Goal: Information Seeking & Learning: Check status

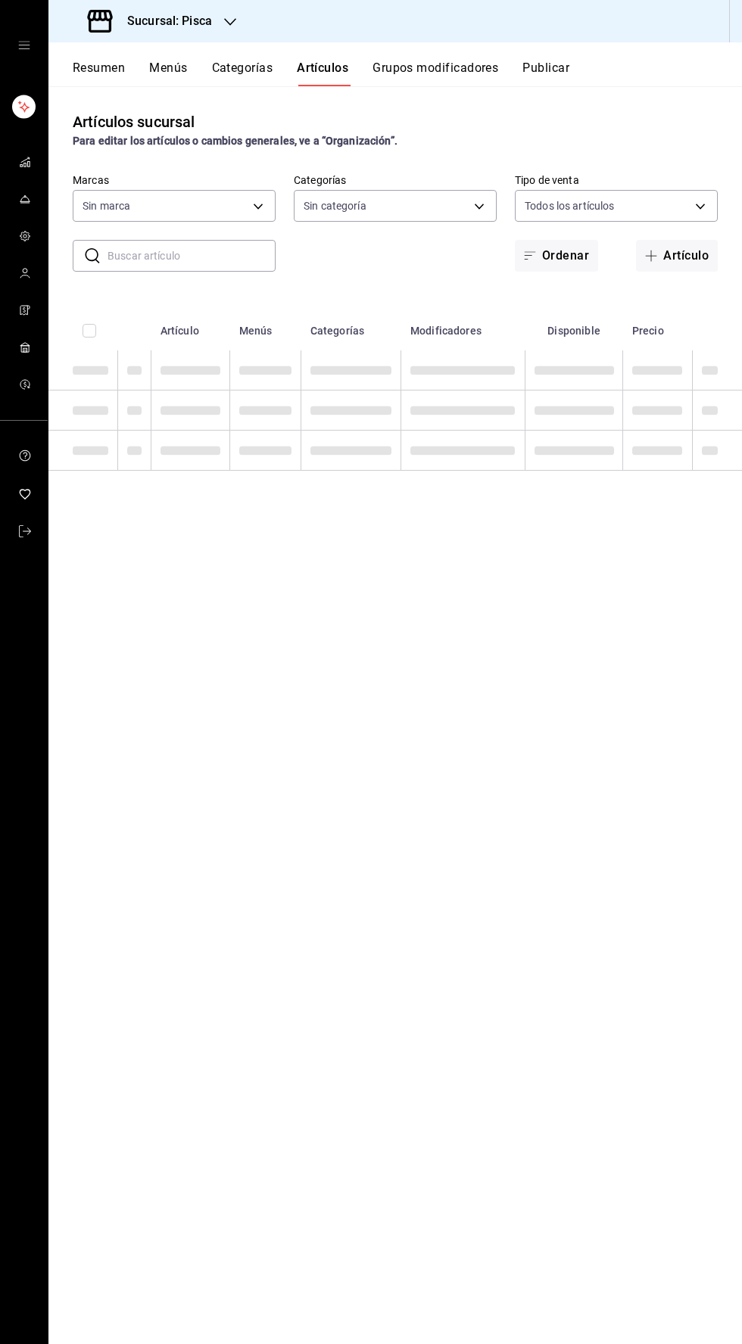
type input "bcd4eeba-f288-4c7f-be4a-80794efd5e2c,f4348fd6-19a6-4699-a042-45be726c08e8"
type input "f547cb4a-b93c-4195-b824-038b45f390e8,5cdc5738-4be2-4f6e-aec6-8c4831d5e22e,a1583…"
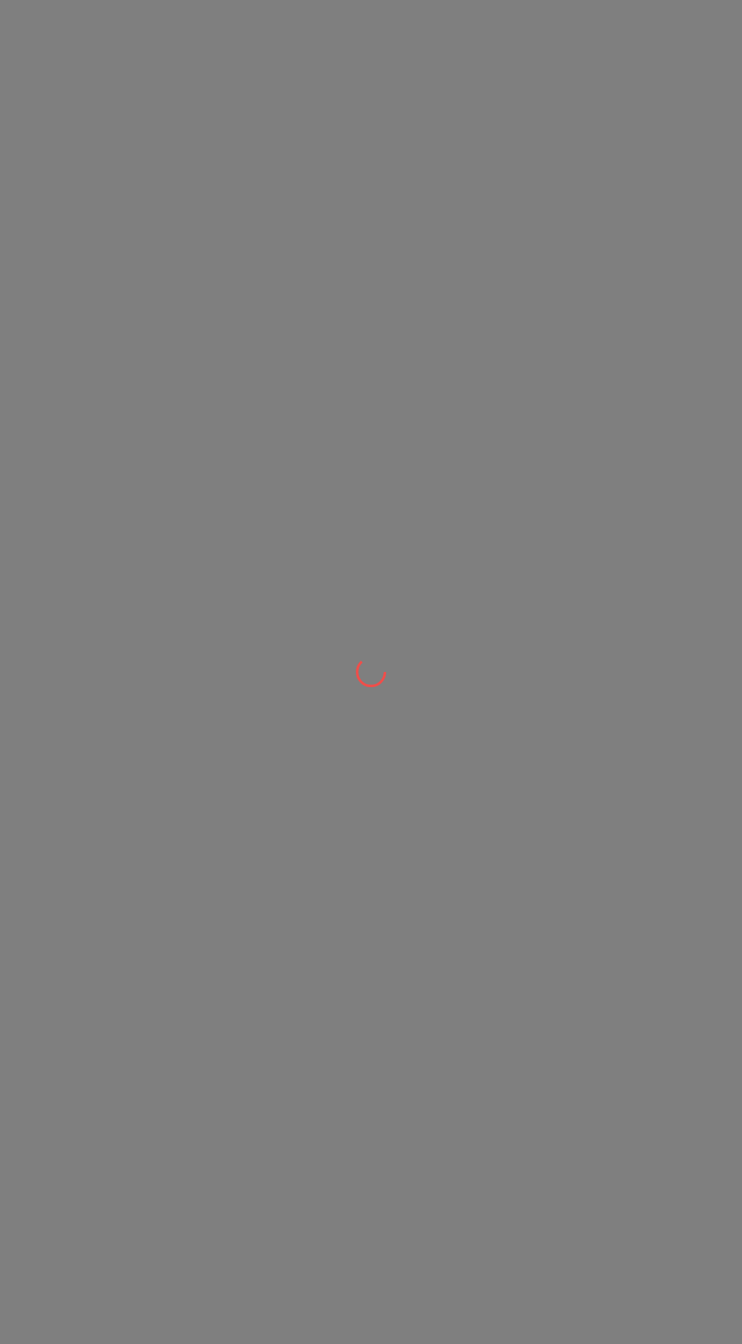
click at [112, 447] on div at bounding box center [371, 672] width 742 height 1344
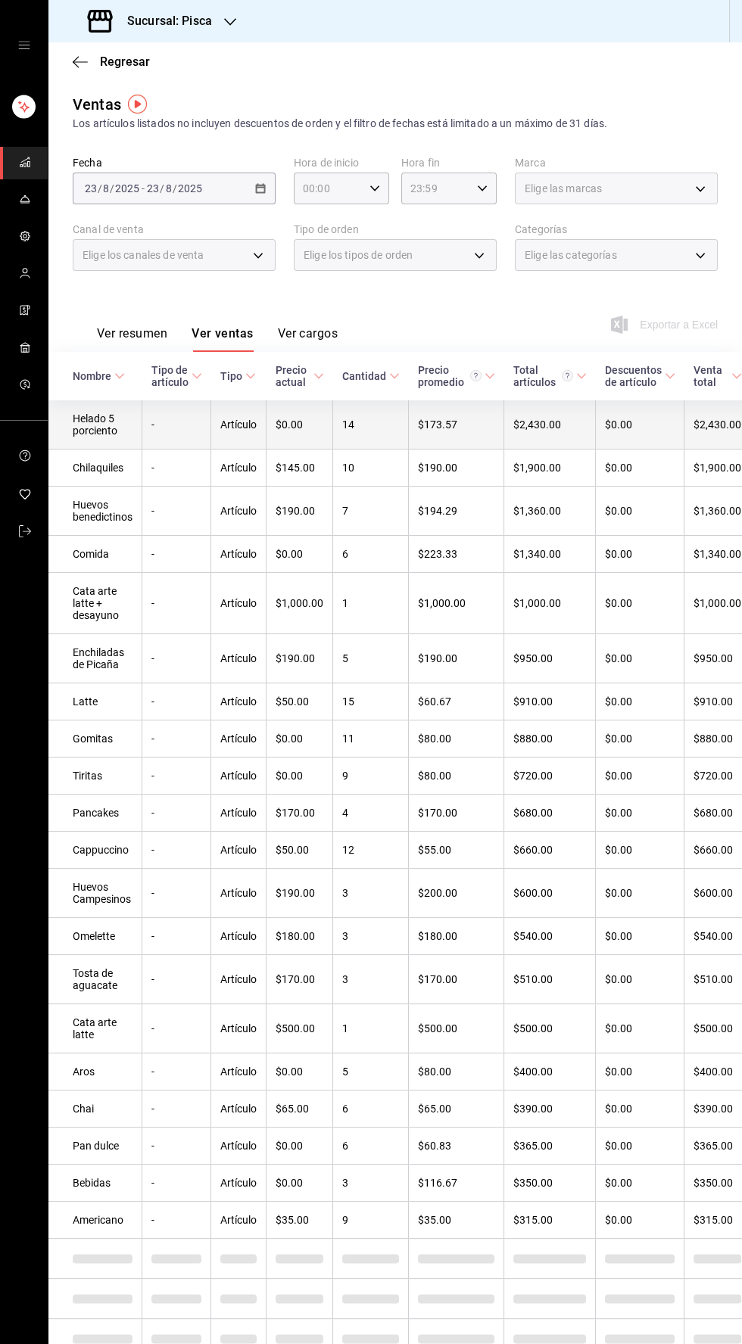
click at [117, 435] on td "Helado 5 porciento" at bounding box center [95, 424] width 94 height 49
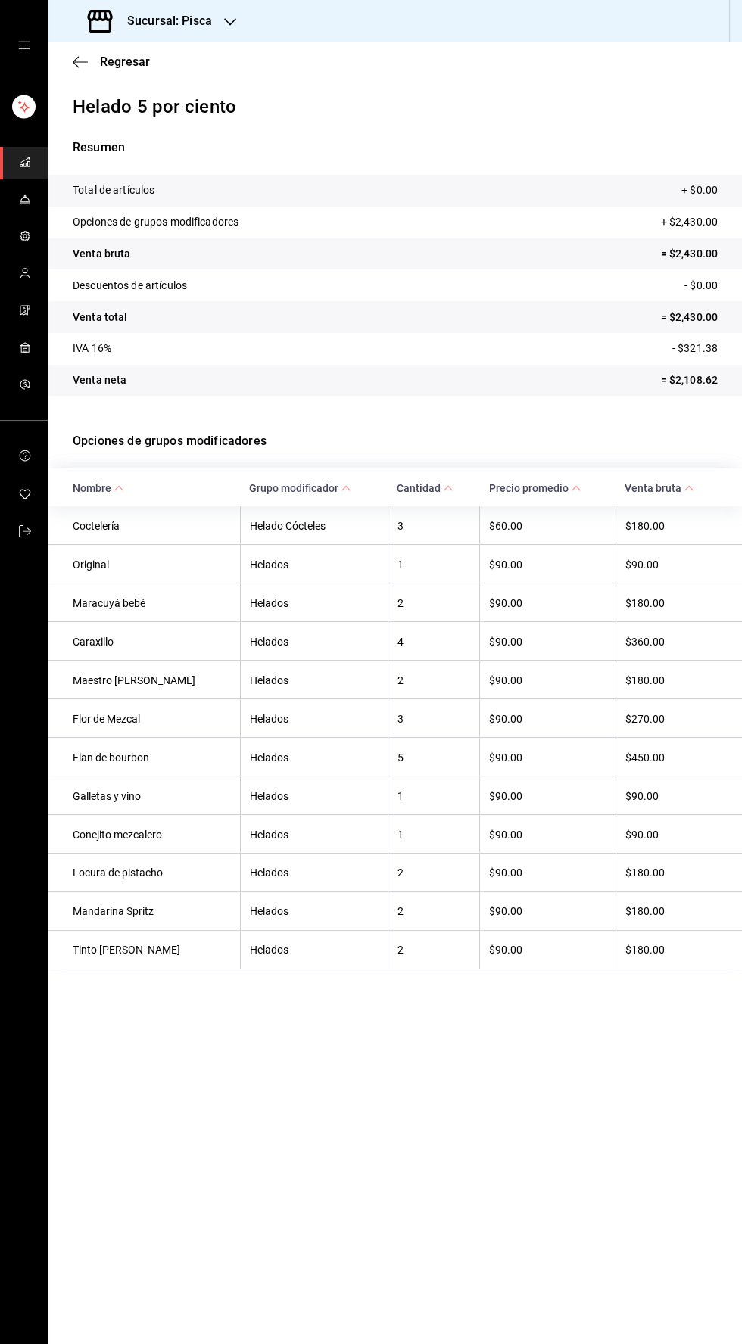
scroll to position [48, 0]
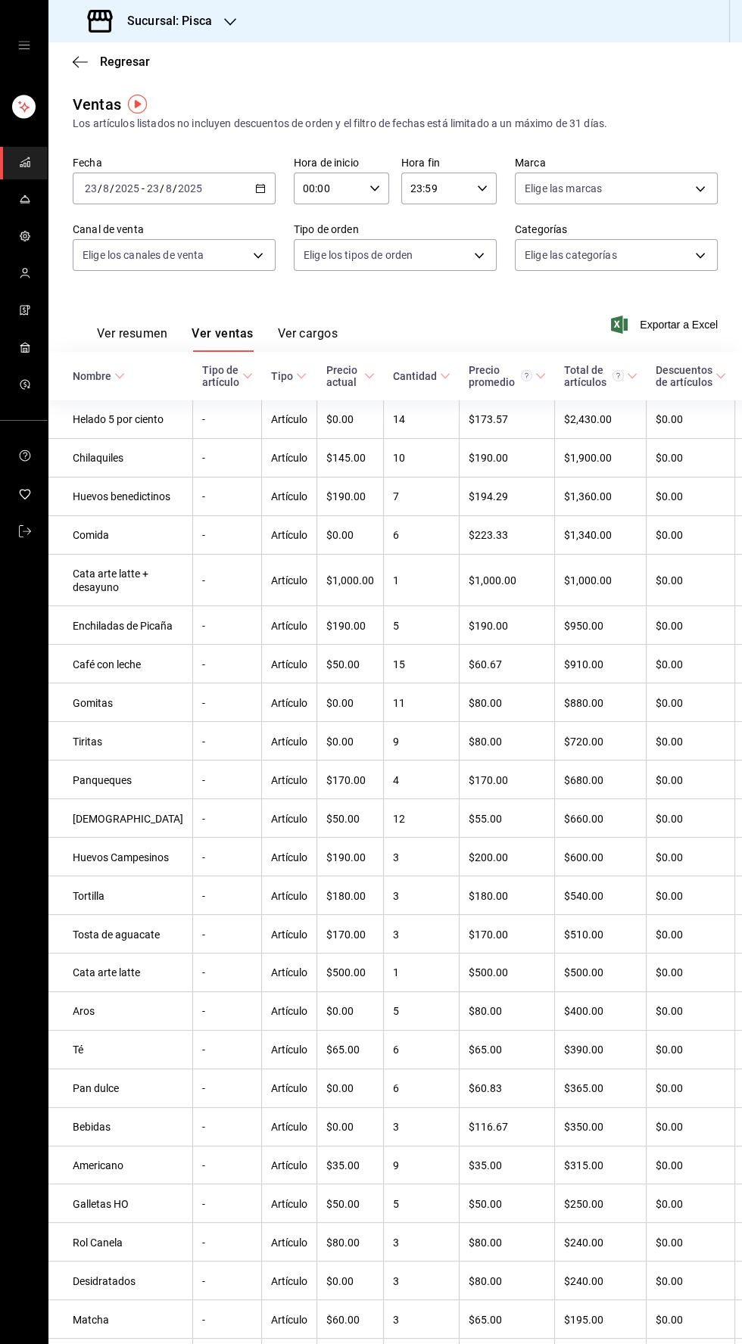
click at [258, 188] on icon "button" at bounding box center [260, 188] width 11 height 11
click at [112, 235] on span "Hoy" at bounding box center [144, 234] width 117 height 16
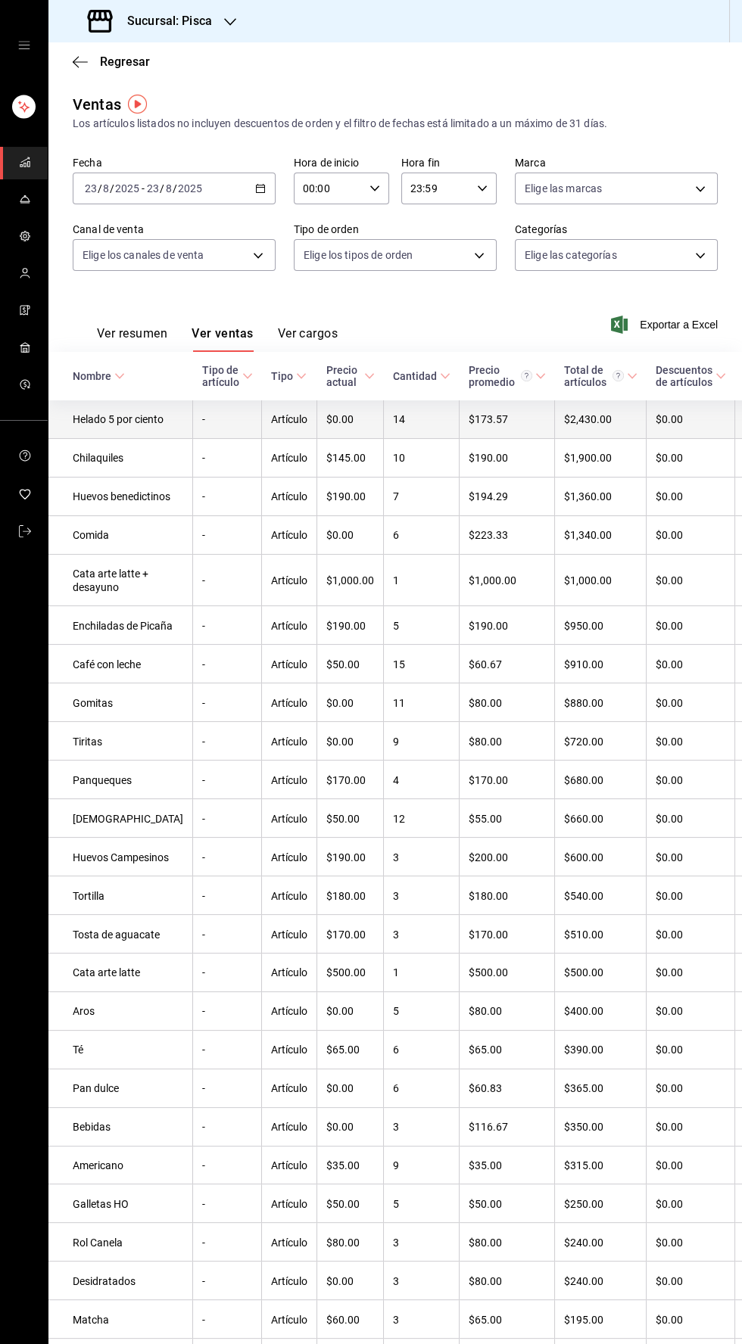
click at [121, 438] on td "Helado 5 por ciento" at bounding box center [120, 419] width 145 height 38
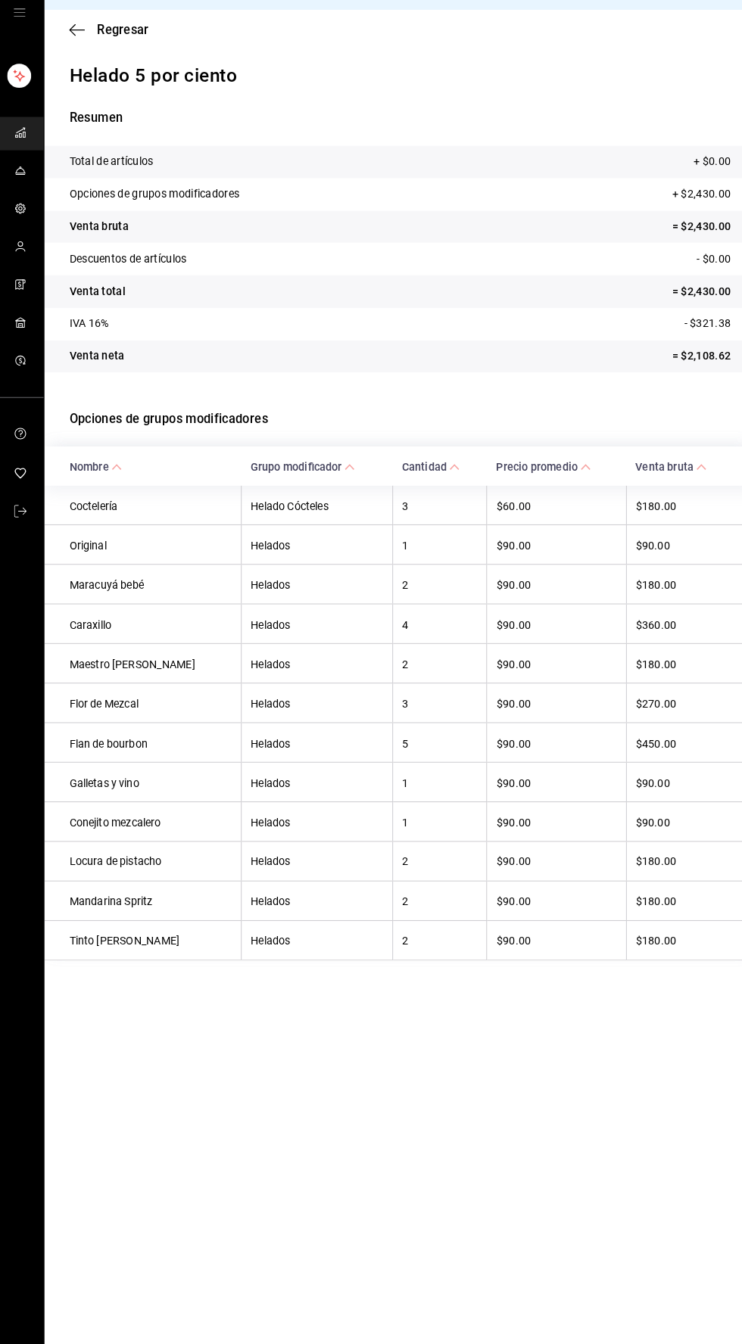
scroll to position [54, 0]
click at [24, 235] on icon "carpetas de buzón" at bounding box center [25, 236] width 12 height 12
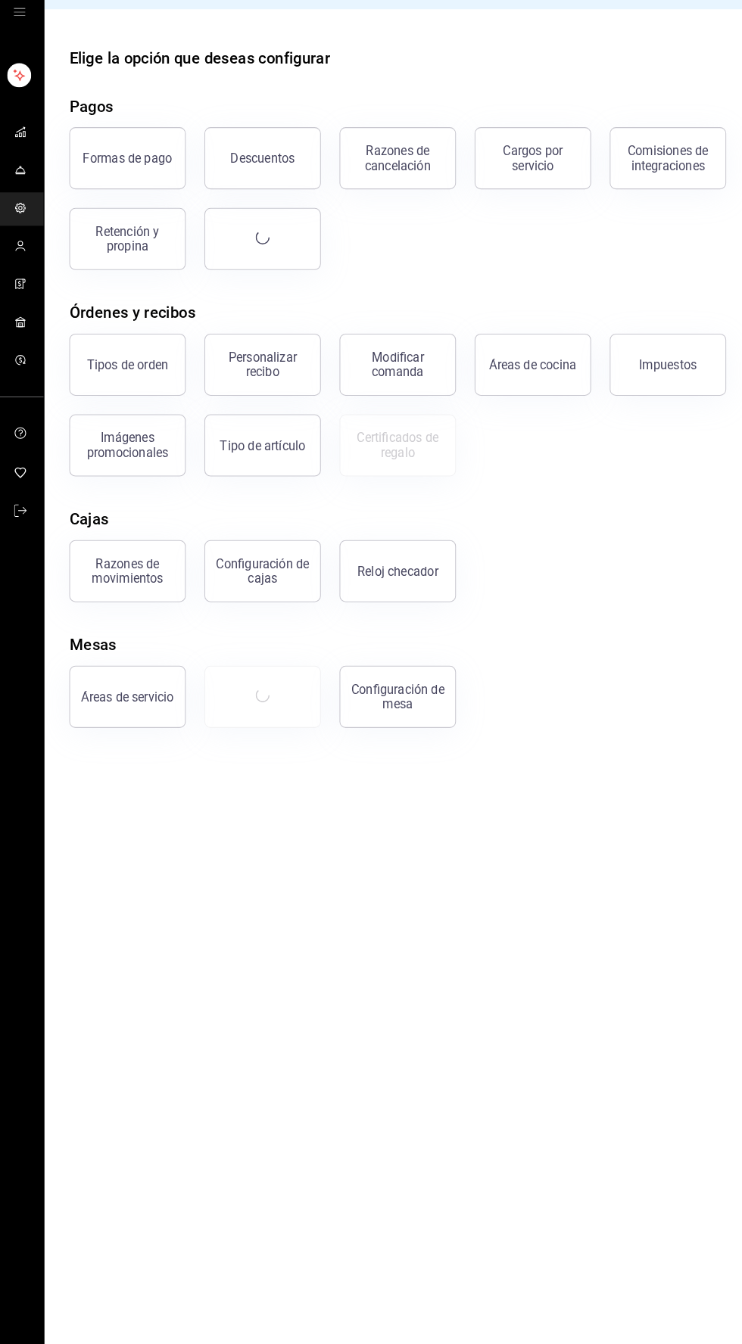
scroll to position [54, 0]
click at [24, 163] on icon "carpetas de buzón" at bounding box center [25, 162] width 12 height 12
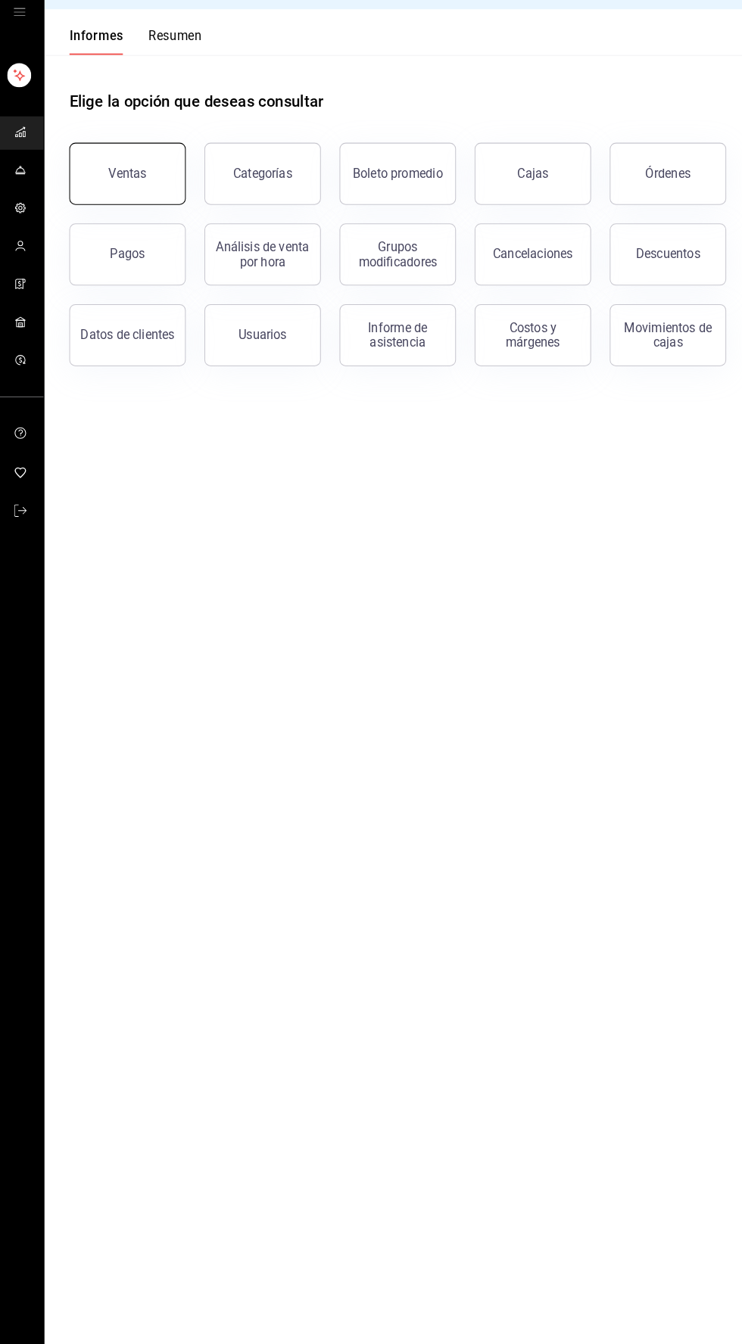
click at [150, 173] on button "Ventas" at bounding box center [129, 203] width 113 height 61
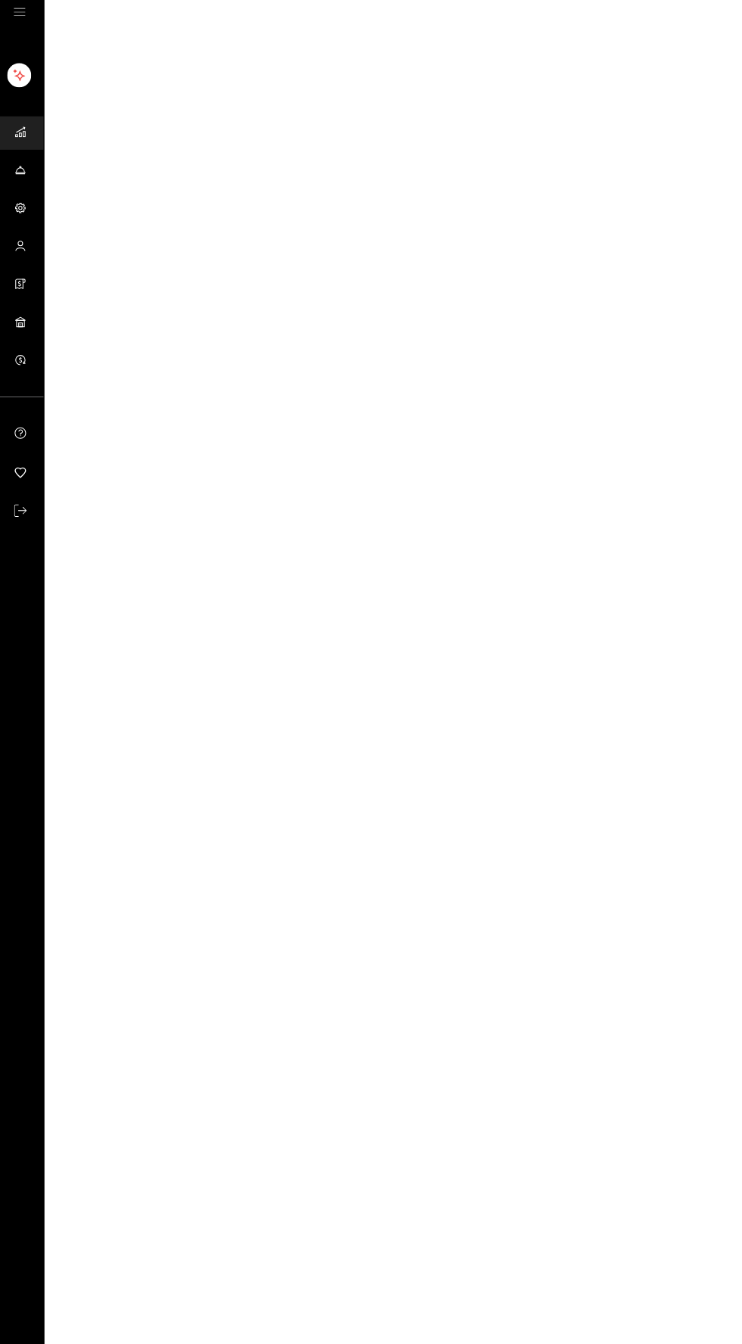
scroll to position [54, 0]
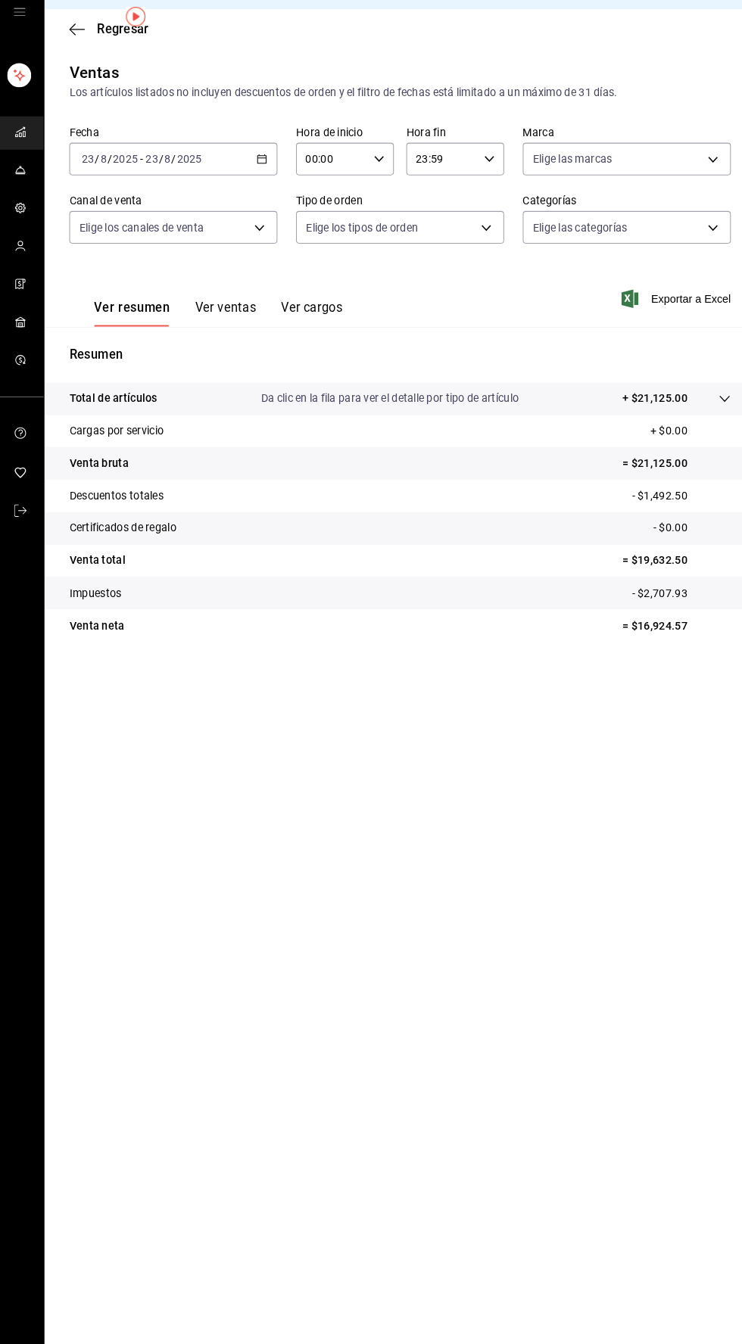
click at [231, 326] on font "Ver ventas" at bounding box center [225, 333] width 60 height 14
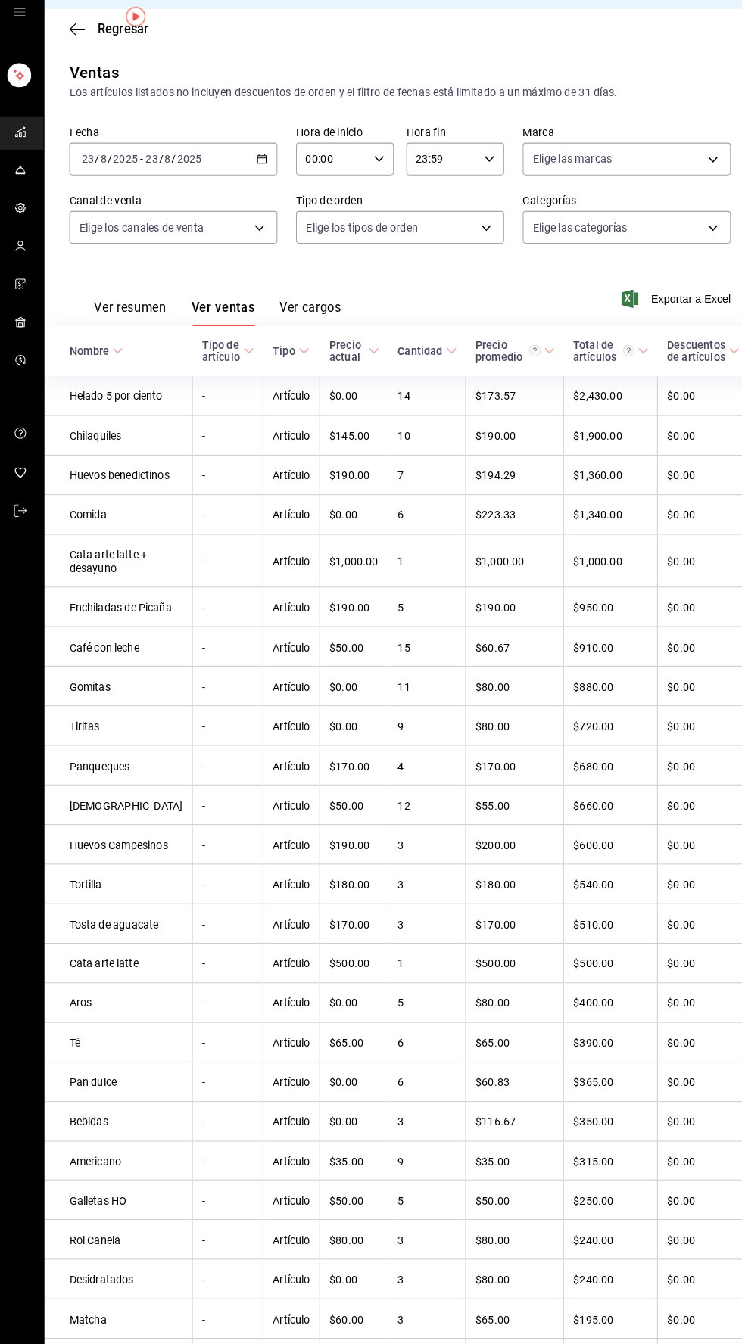
click at [24, 107] on rect "carpetas de buzón" at bounding box center [23, 106] width 23 height 23
click at [24, 195] on icon "carpetas de buzón" at bounding box center [25, 199] width 12 height 12
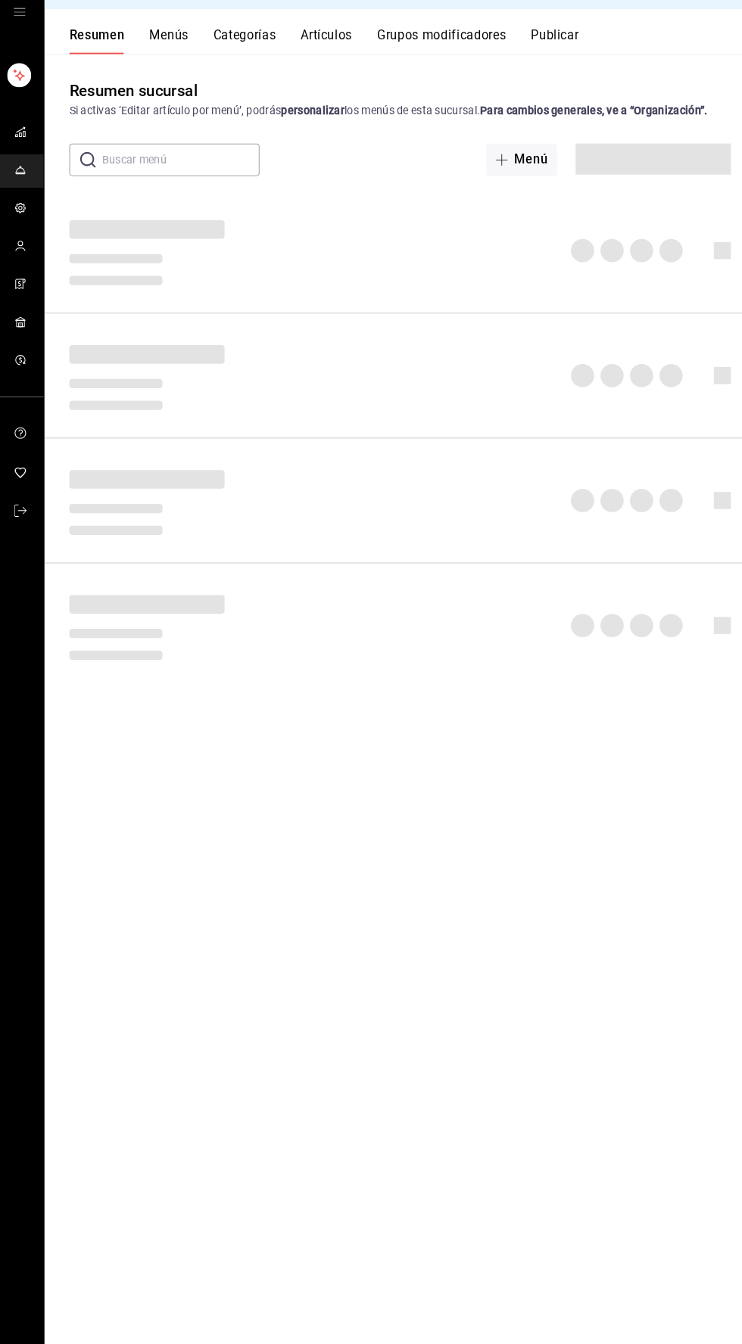
click at [24, 161] on icon "mailbox folders" at bounding box center [25, 162] width 12 height 12
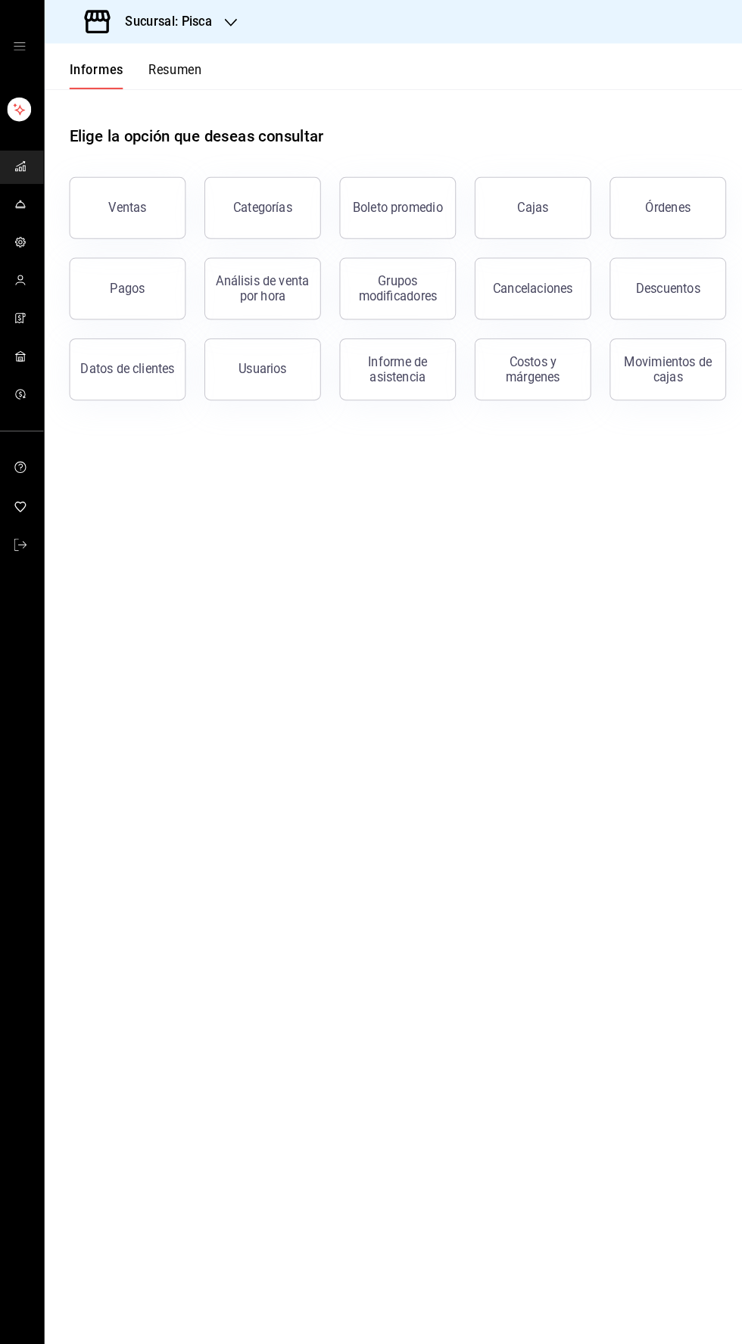
click at [199, 21] on font "Sucursal: Pisca" at bounding box center [169, 21] width 85 height 14
click at [225, 57] on div "Restaurante Pisca (Caja Adicional)" at bounding box center [161, 65] width 227 height 34
click at [132, 213] on button "Ventas" at bounding box center [129, 203] width 113 height 61
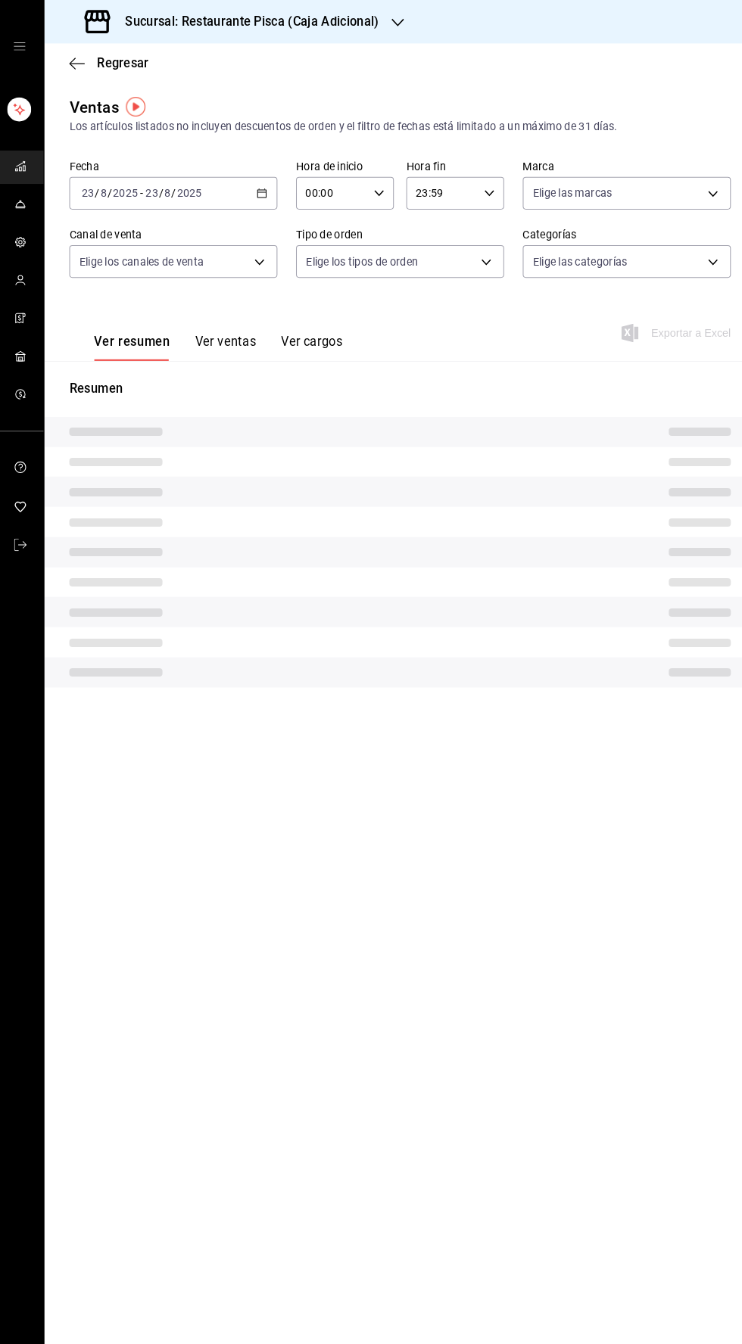
click at [230, 325] on font "Ver ventas" at bounding box center [225, 333] width 60 height 16
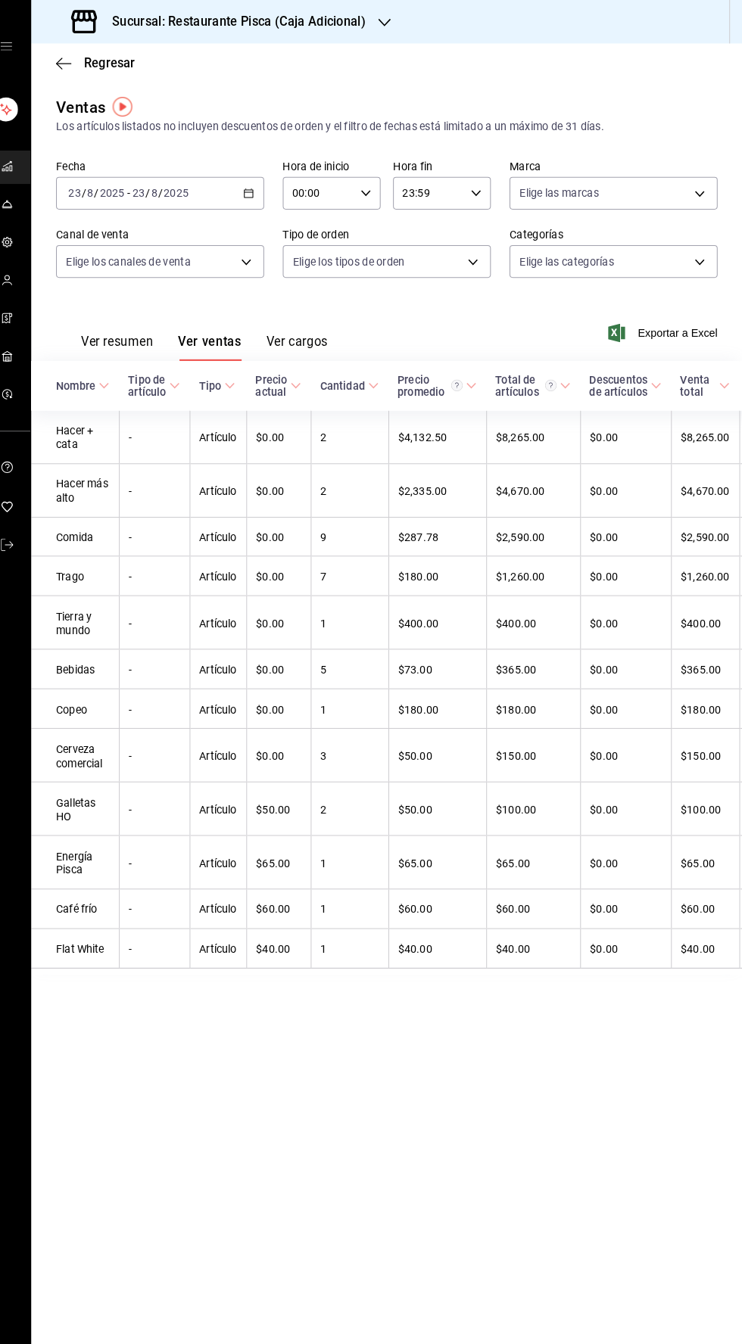
click at [390, 22] on icon "button" at bounding box center [393, 22] width 12 height 12
click at [125, 98] on div "Pisca" at bounding box center [162, 100] width 203 height 16
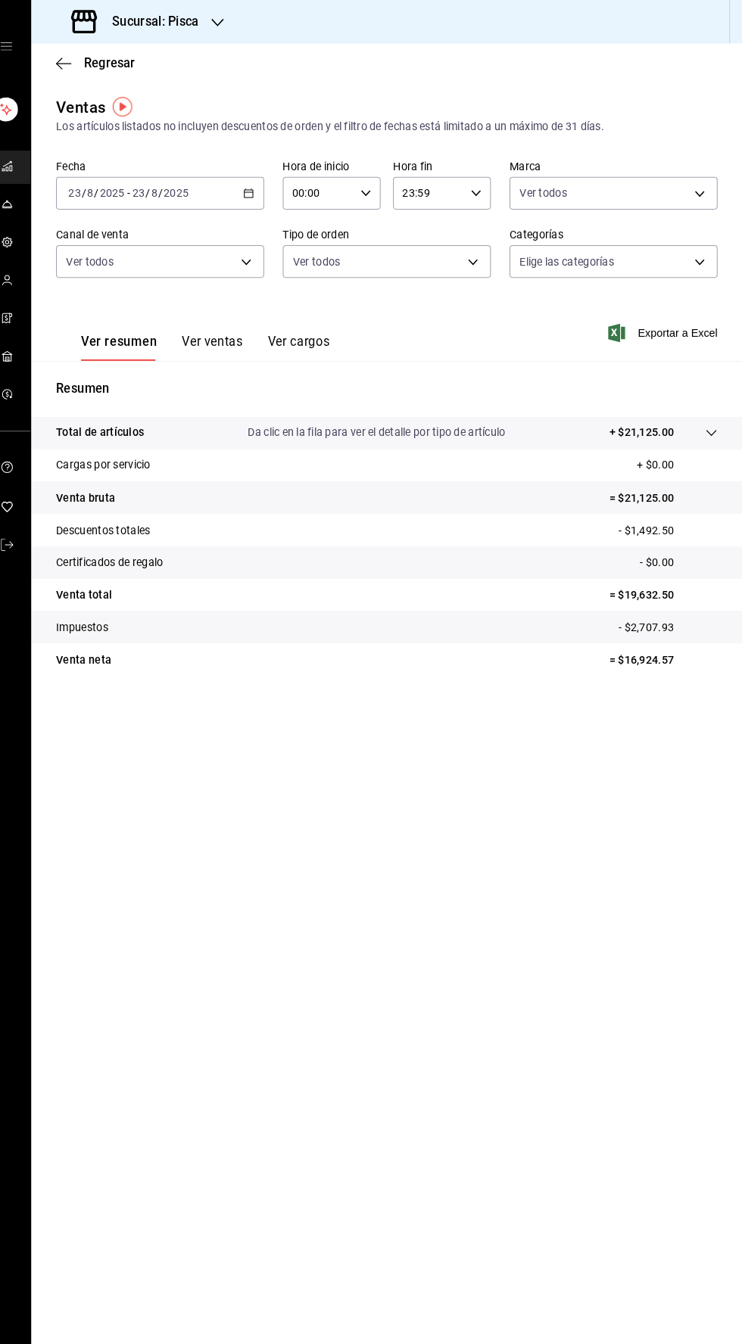
click at [220, 351] on button "Ver ventas" at bounding box center [225, 338] width 60 height 26
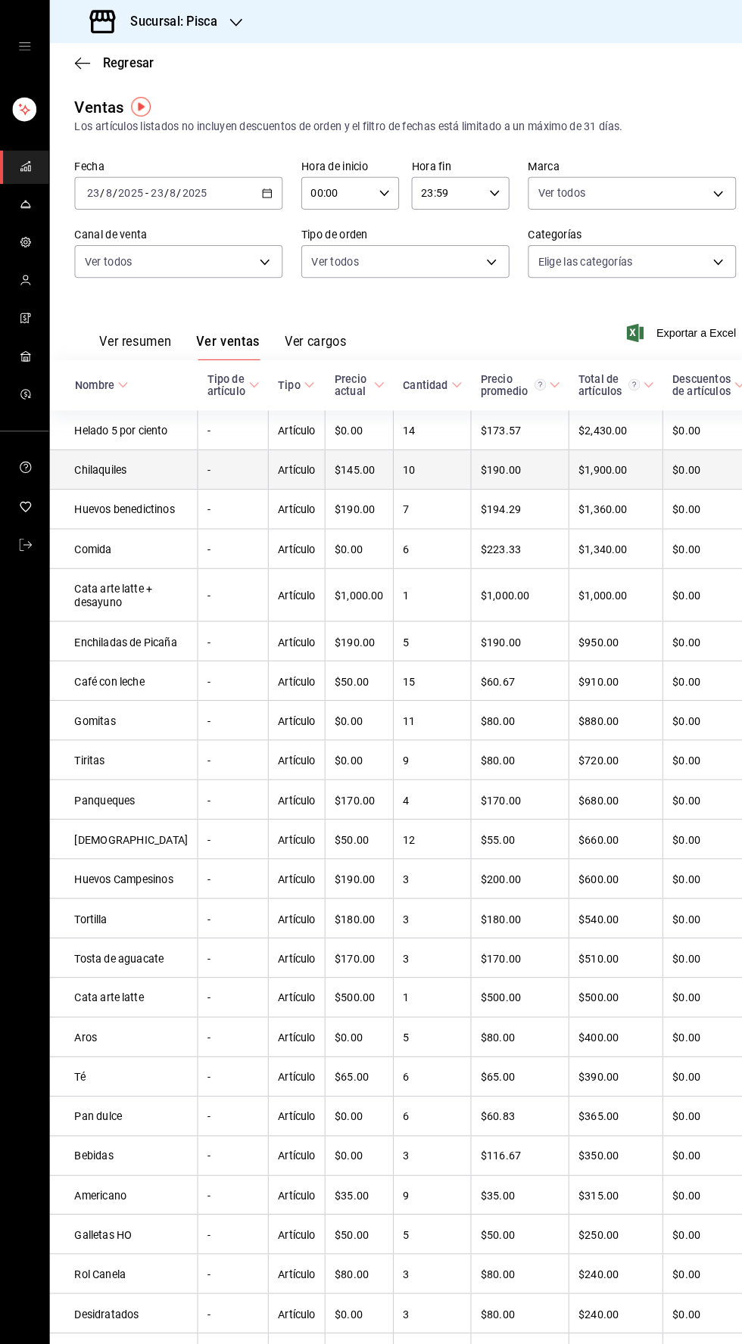
click at [193, 466] on td "-" at bounding box center [227, 457] width 69 height 39
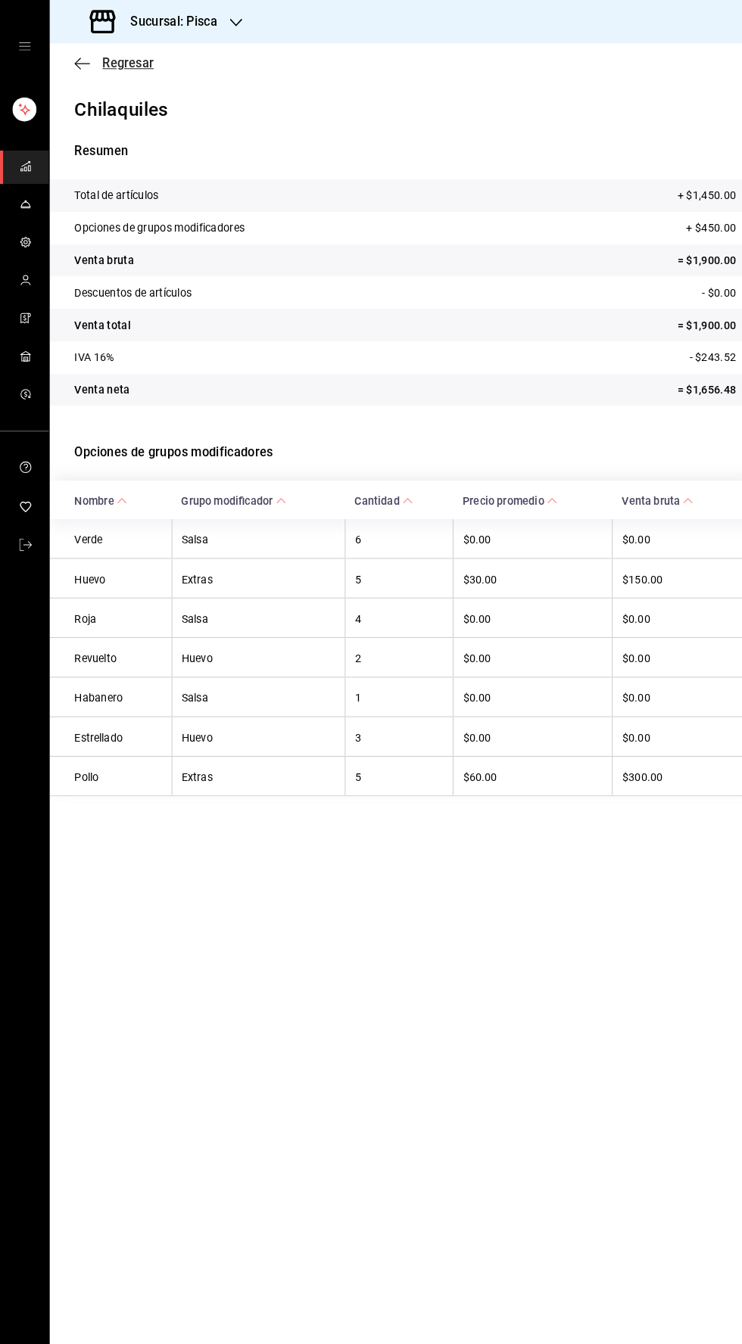
click at [79, 61] on icon "button" at bounding box center [80, 61] width 15 height 1
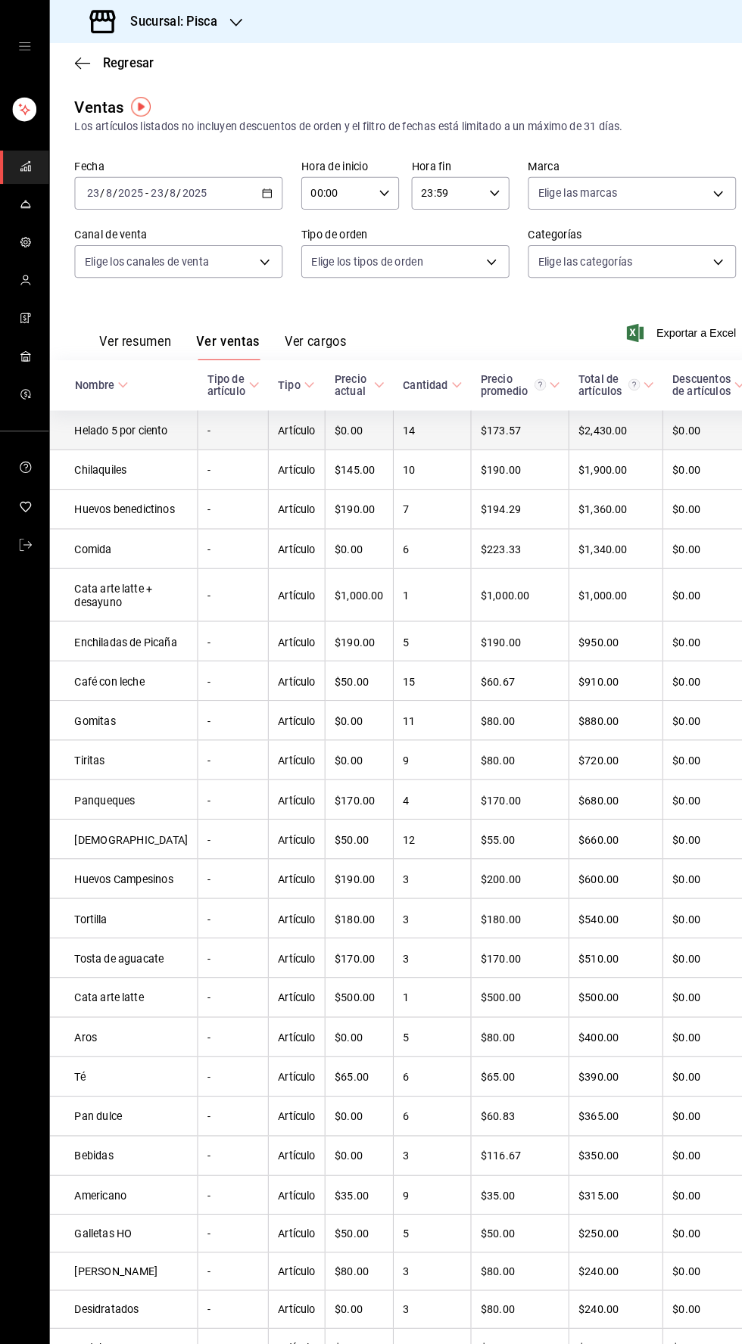
click at [129, 438] on td "Helado 5 por ciento" at bounding box center [120, 419] width 145 height 38
